Goal: Information Seeking & Learning: Learn about a topic

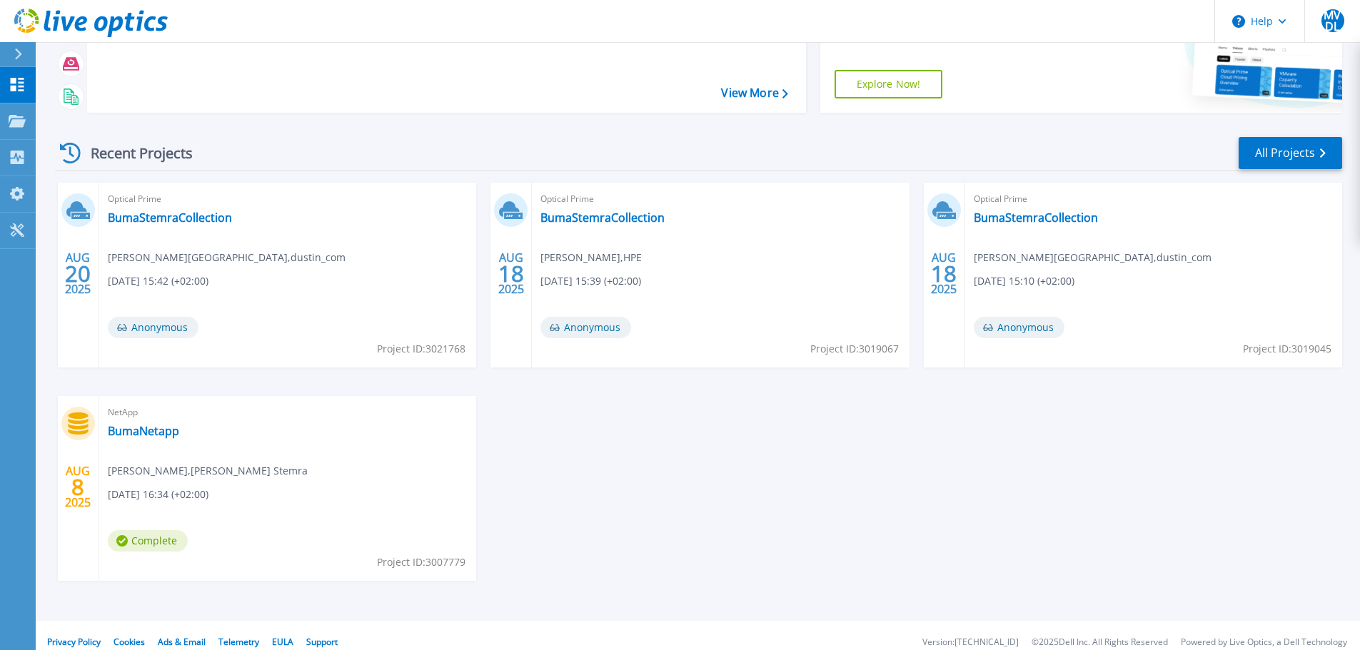
scroll to position [141, 0]
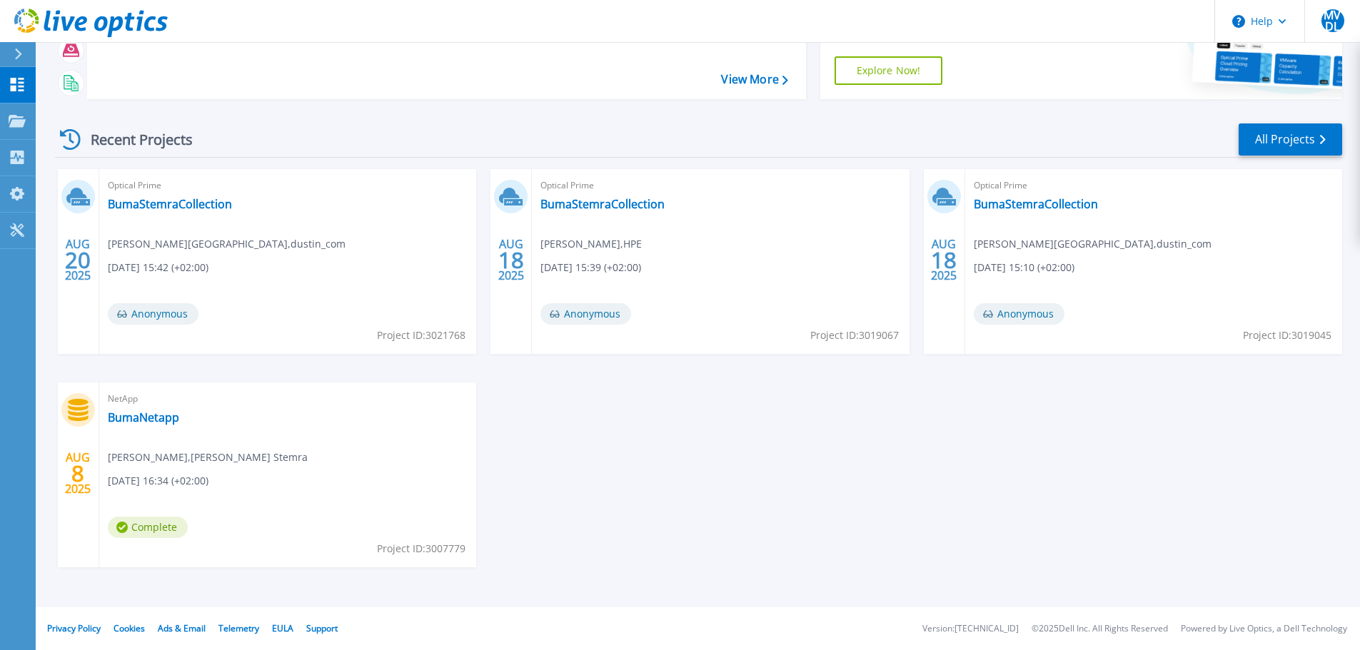
click at [152, 528] on span "Complete" at bounding box center [148, 527] width 80 height 21
click at [146, 418] on link "BumaNetapp" at bounding box center [143, 418] width 71 height 14
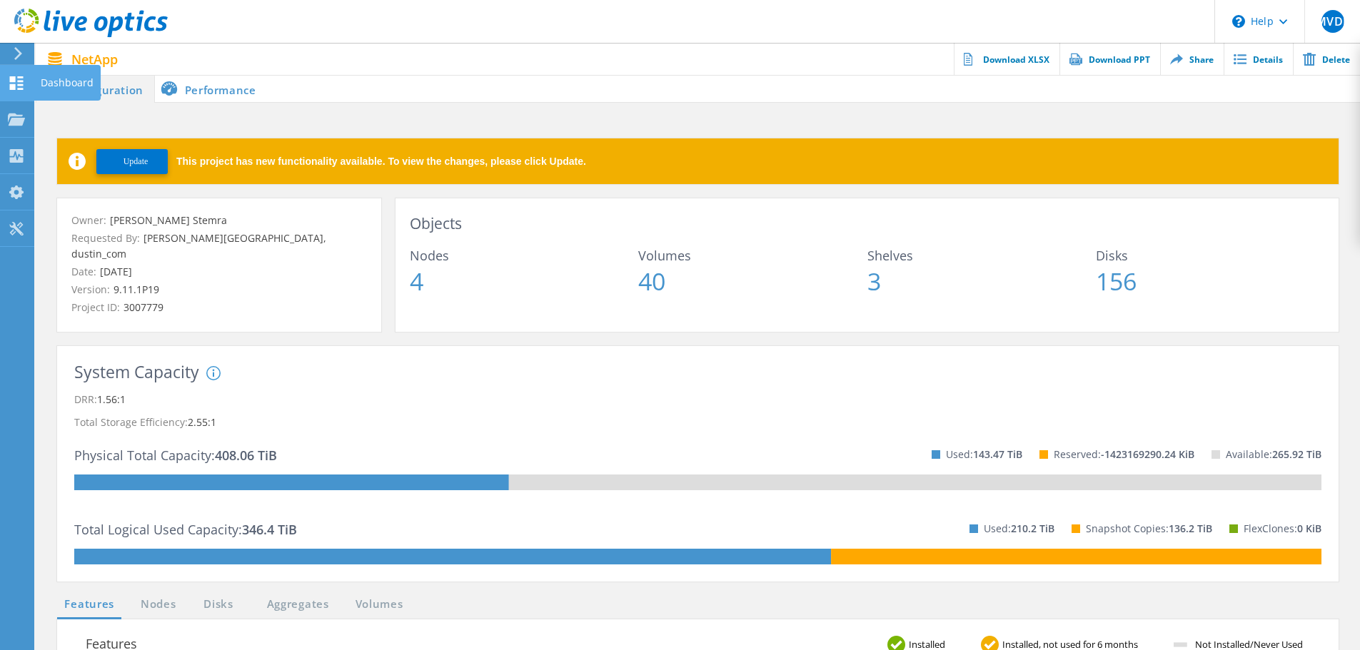
click at [14, 79] on use at bounding box center [17, 83] width 14 height 14
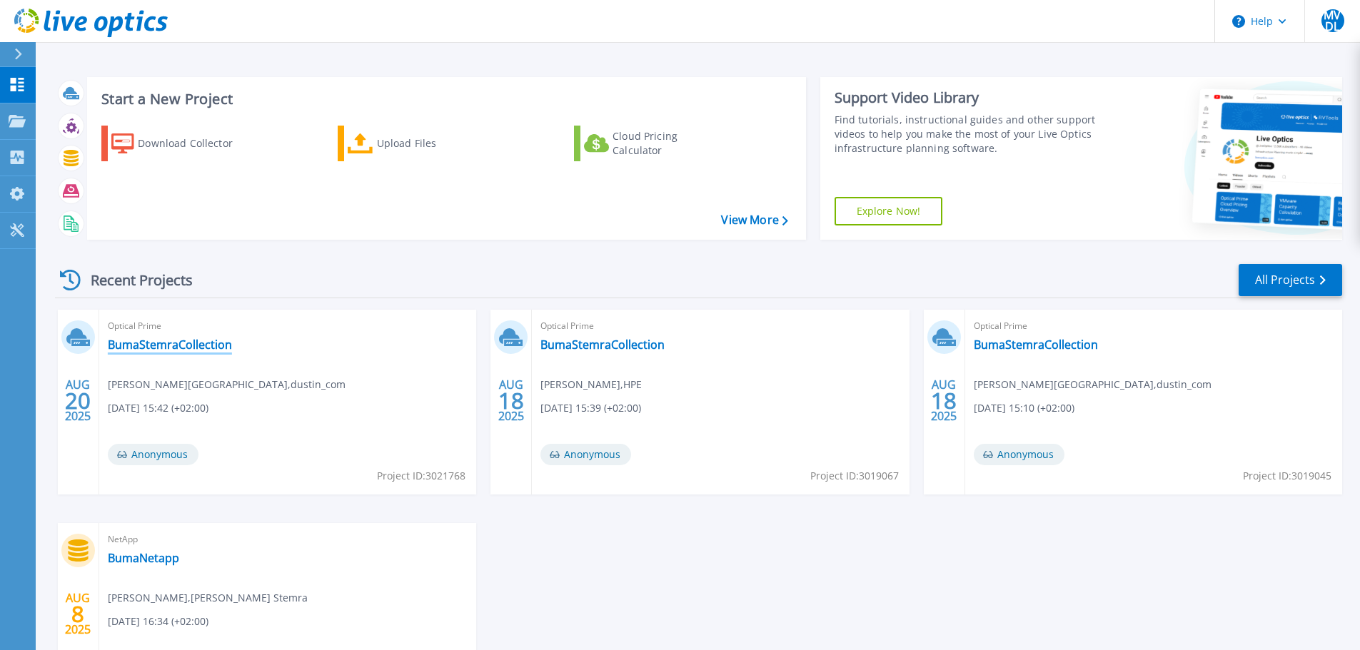
click at [161, 346] on link "BumaStemraCollection" at bounding box center [170, 345] width 124 height 14
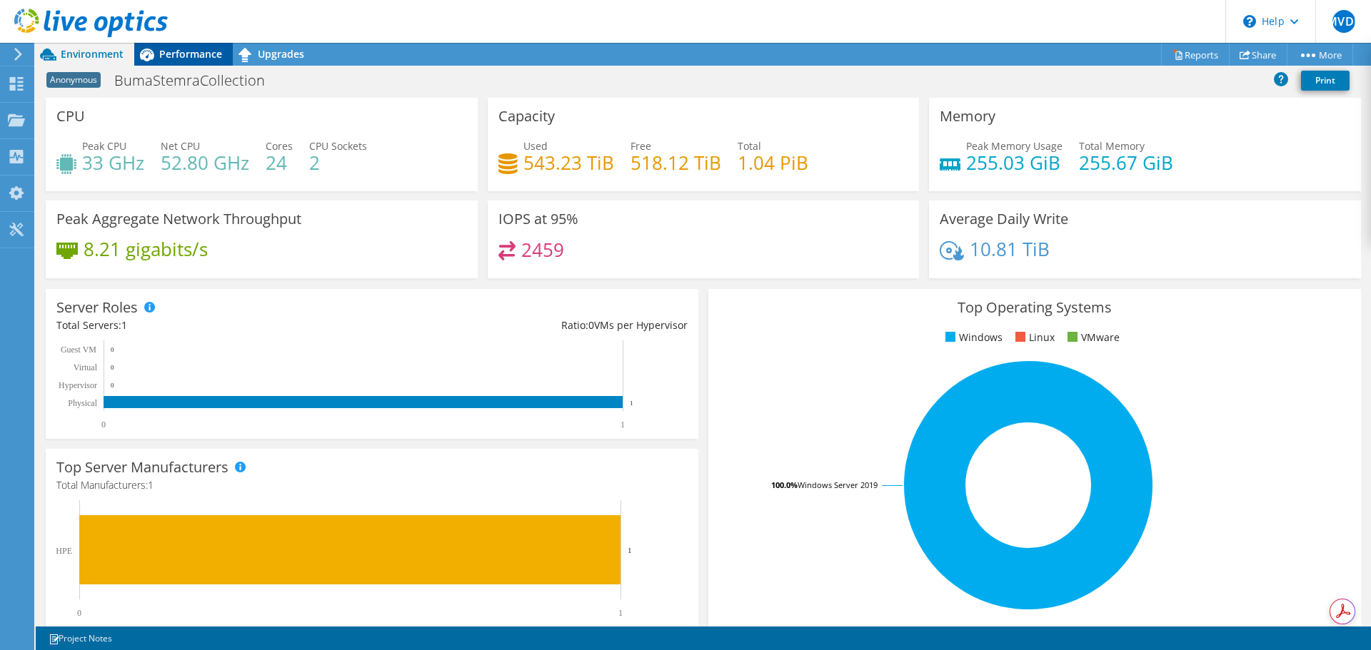
click at [196, 50] on span "Performance" at bounding box center [190, 54] width 63 height 14
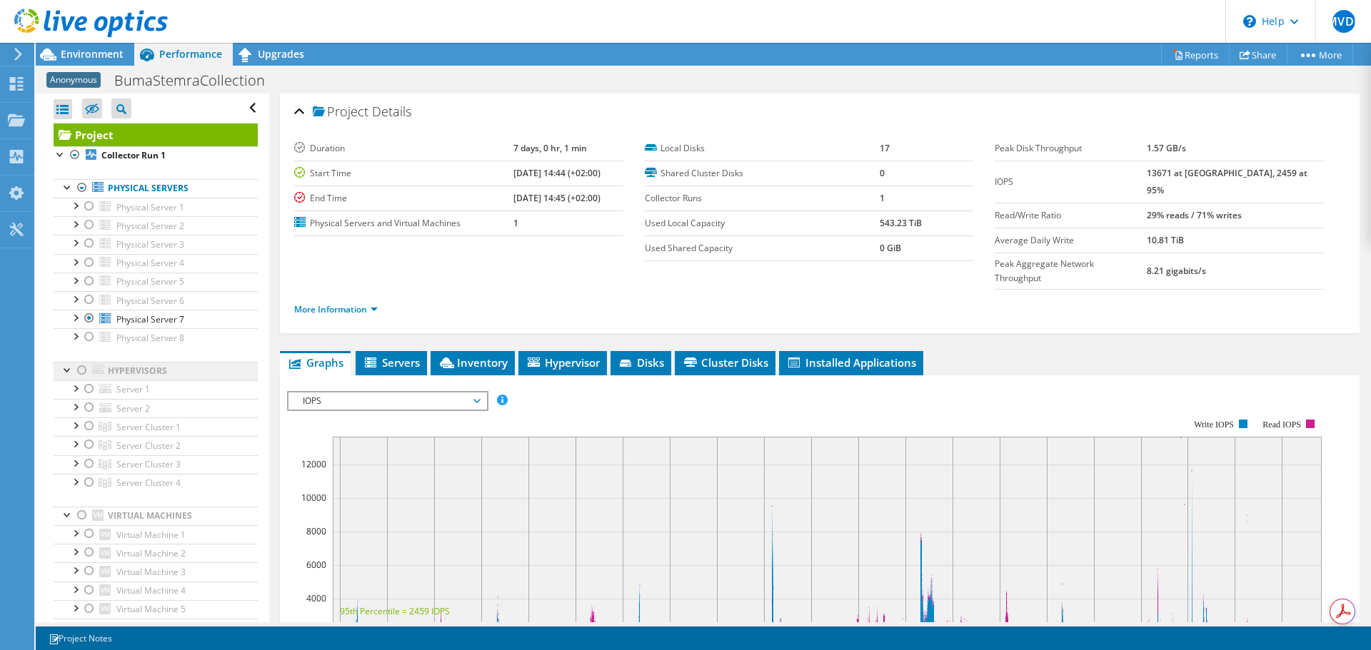
drag, startPoint x: 92, startPoint y: 318, endPoint x: 101, endPoint y: 373, distance: 55.6
click at [92, 318] on div at bounding box center [89, 318] width 14 height 17
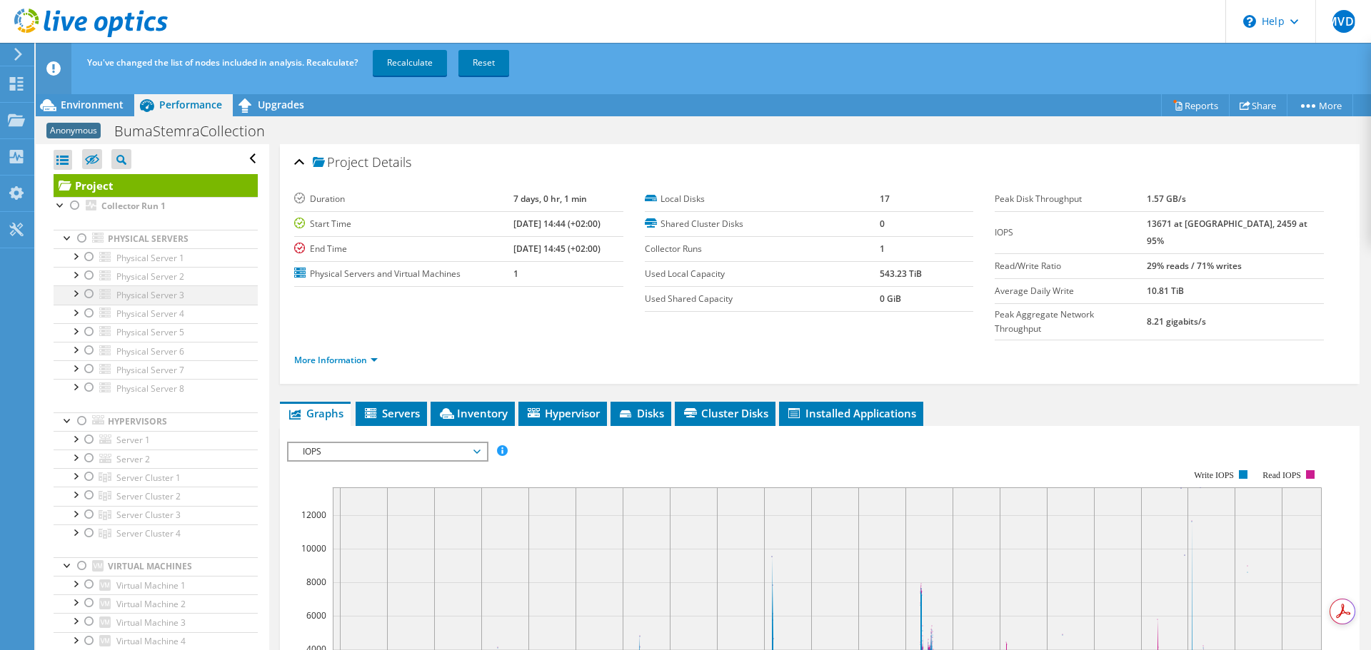
click at [90, 295] on div at bounding box center [89, 294] width 14 height 17
click at [91, 313] on div at bounding box center [89, 313] width 14 height 17
click at [421, 61] on link "Recalculate" at bounding box center [410, 63] width 74 height 26
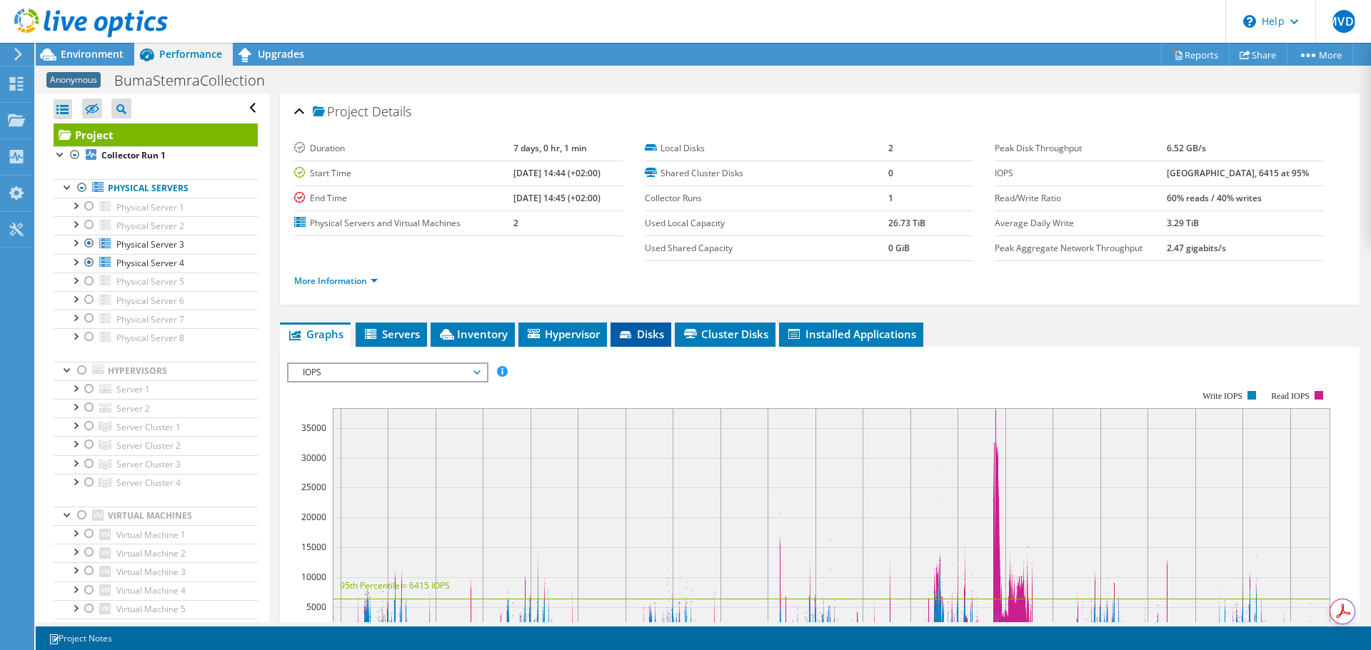
click at [634, 333] on icon at bounding box center [627, 335] width 14 height 9
